Goal: Complete application form

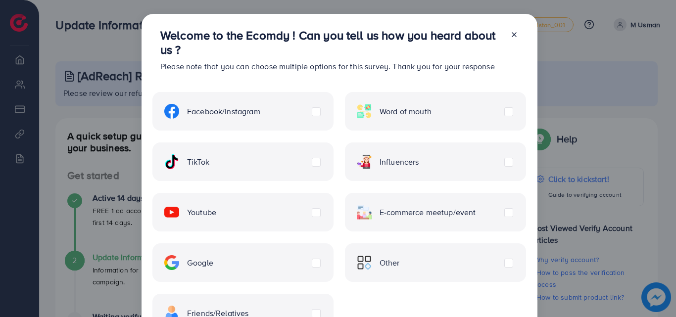
click at [260, 110] on label "Facebook/Instagram" at bounding box center [212, 111] width 96 height 15
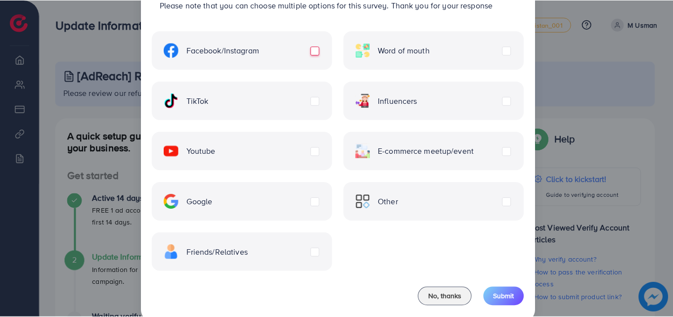
scroll to position [80, 0]
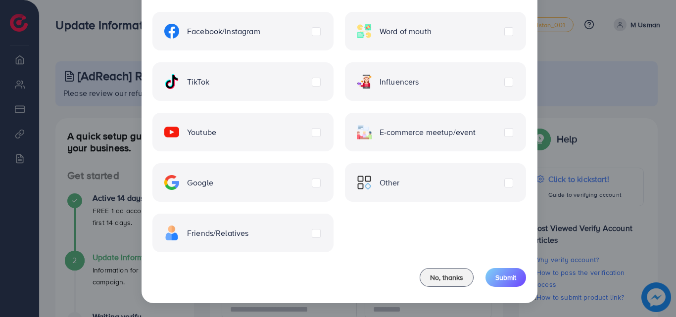
click at [249, 233] on label "Friends/Relatives" at bounding box center [206, 233] width 85 height 15
click at [260, 30] on label "Facebook/Instagram" at bounding box center [212, 31] width 96 height 15
click at [352, 110] on div "Facebook/Instagram Word of mouth TikTok Influencers Youtube E-commerce meetup/e…" at bounding box center [339, 126] width 374 height 252
click at [260, 33] on label "Facebook/Instagram" at bounding box center [212, 31] width 96 height 15
click at [249, 237] on label "Friends/Relatives" at bounding box center [206, 233] width 85 height 15
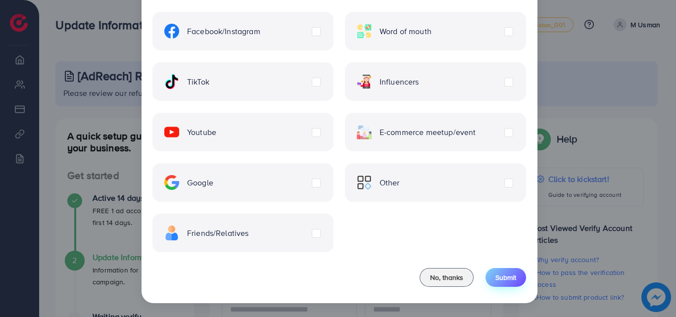
click at [507, 273] on span "Submit" at bounding box center [505, 278] width 21 height 10
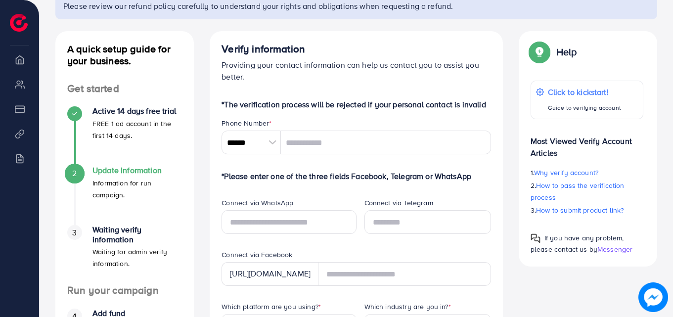
scroll to position [85, 0]
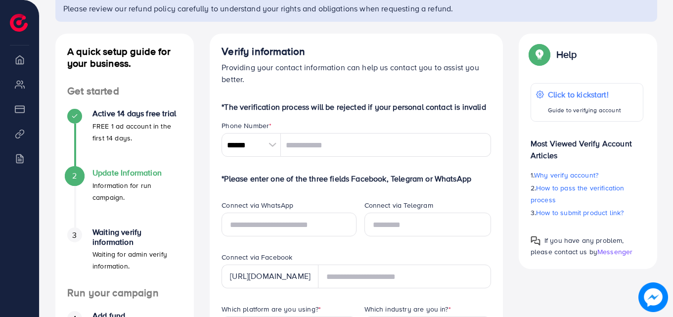
click at [271, 146] on div at bounding box center [272, 145] width 17 height 24
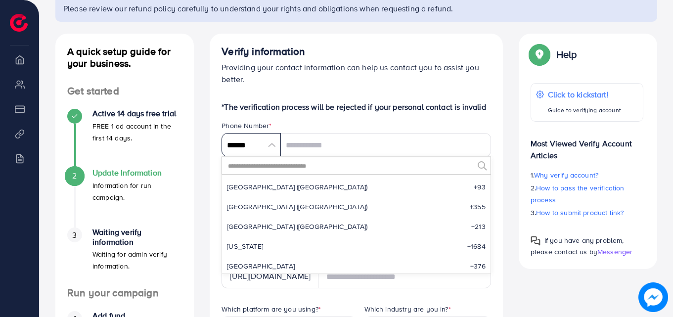
scroll to position [4594, 0]
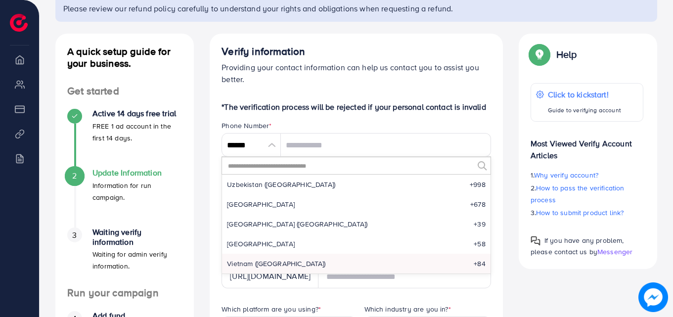
click at [272, 165] on input "text" at bounding box center [350, 165] width 246 height 17
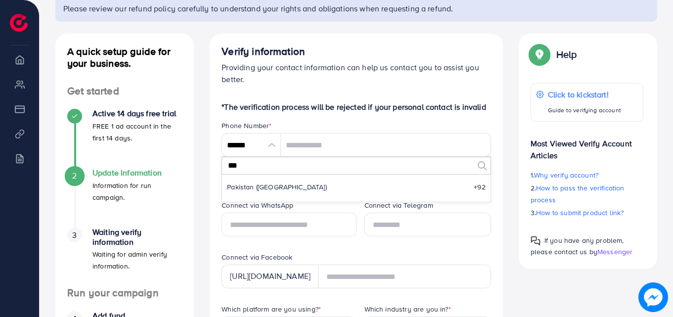
scroll to position [0, 0]
type input "***"
click at [266, 183] on span "Pakistan (‫[GEOGRAPHIC_DATA]‬‎)" at bounding box center [277, 187] width 100 height 10
type input "******"
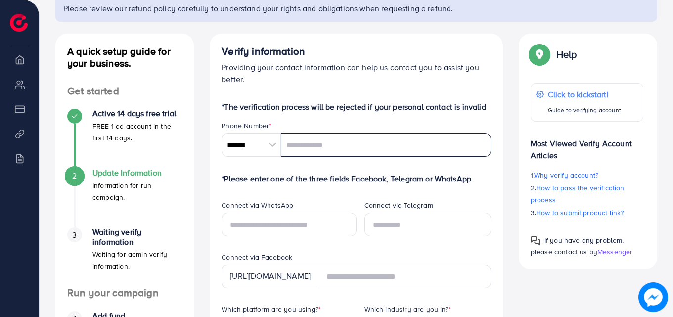
click at [309, 148] on input "tel" at bounding box center [386, 145] width 210 height 24
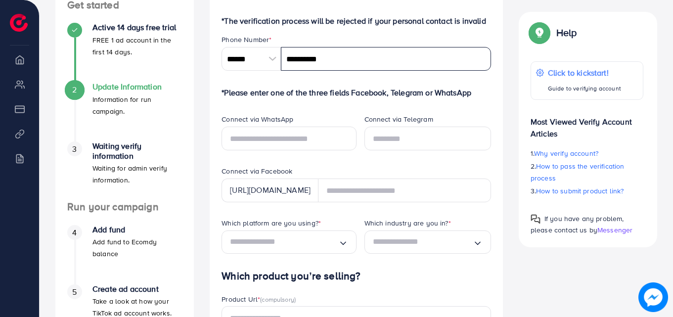
scroll to position [172, 0]
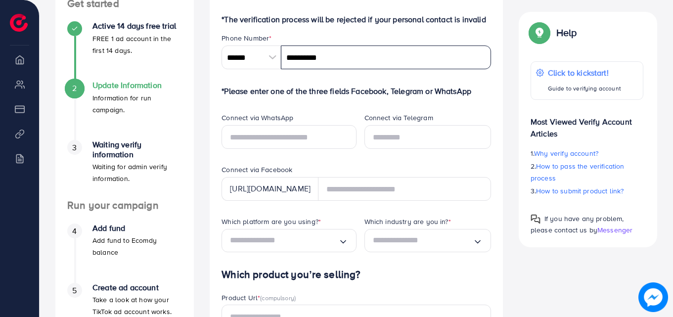
type input "**********"
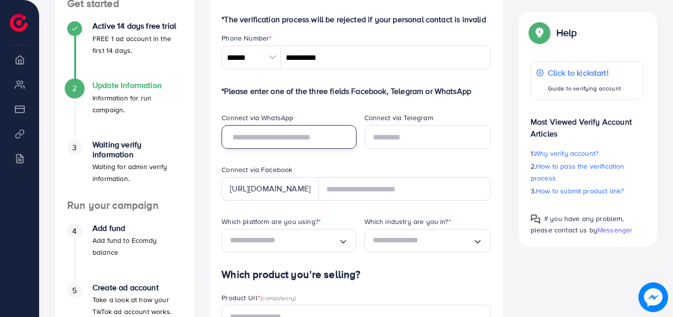
click at [314, 138] on input "text" at bounding box center [289, 137] width 135 height 24
type input "**********"
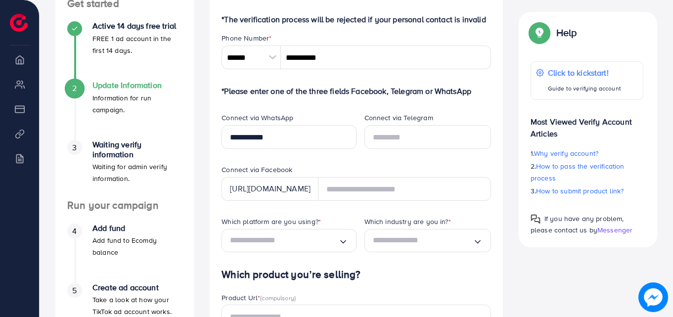
type input "********"
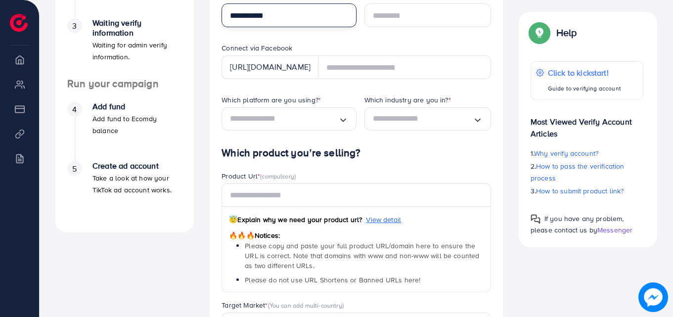
scroll to position [288, 0]
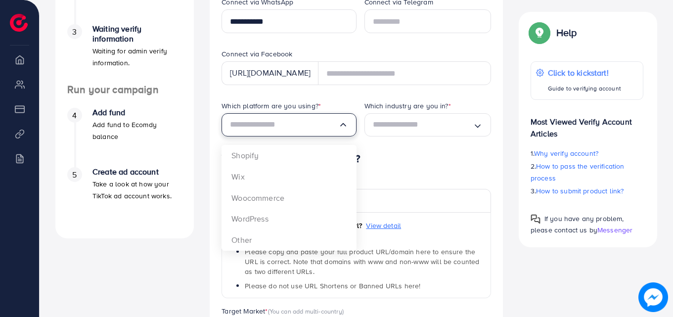
click at [335, 126] on input "Search for option" at bounding box center [284, 124] width 108 height 15
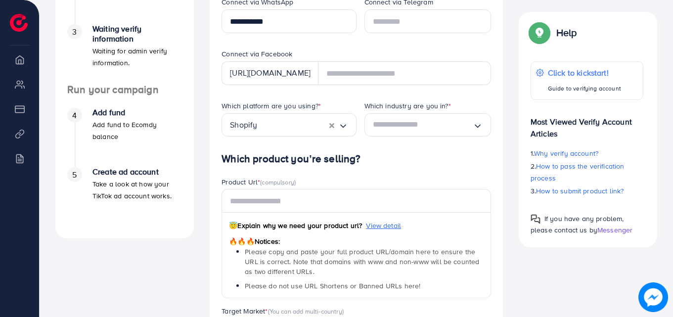
click at [275, 150] on div "Which platform are you using? * Shopify Loading... Shopify Wix Woocommerce Word…" at bounding box center [285, 127] width 142 height 52
click at [458, 129] on input "Search for option" at bounding box center [423, 124] width 100 height 15
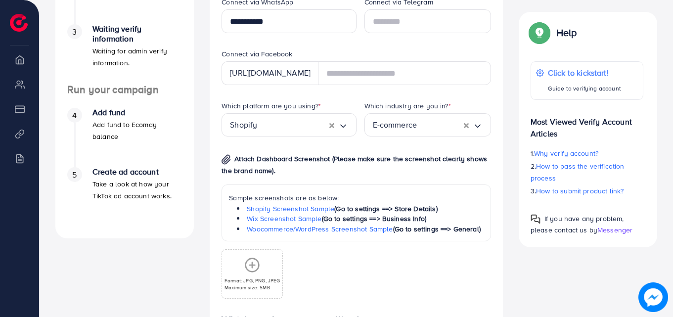
click at [420, 156] on div "Which platform are you using? * Shopify Loading... Which industry are you in? *…" at bounding box center [356, 208] width 285 height 214
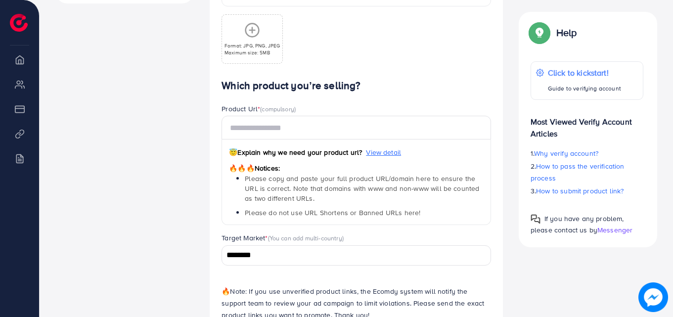
scroll to position [519, 0]
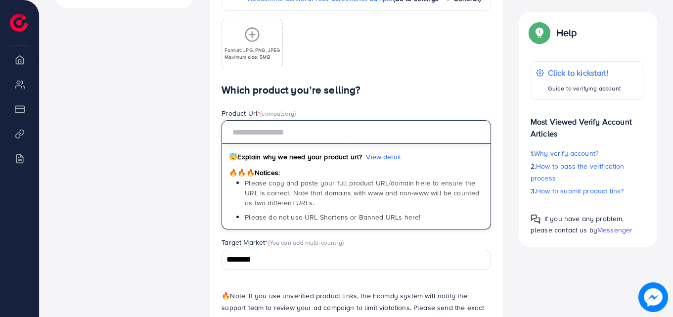
click at [336, 129] on input "text" at bounding box center [357, 132] width 270 height 24
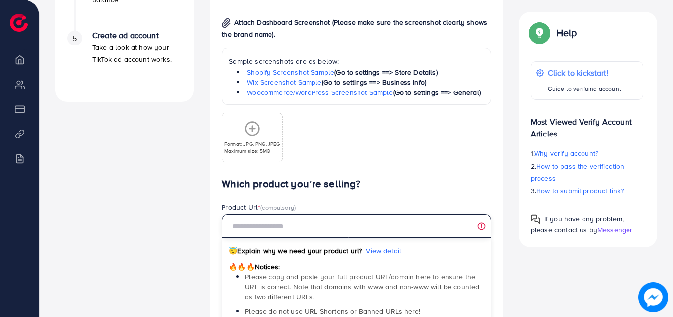
scroll to position [438, 0]
